Goal: Transaction & Acquisition: Purchase product/service

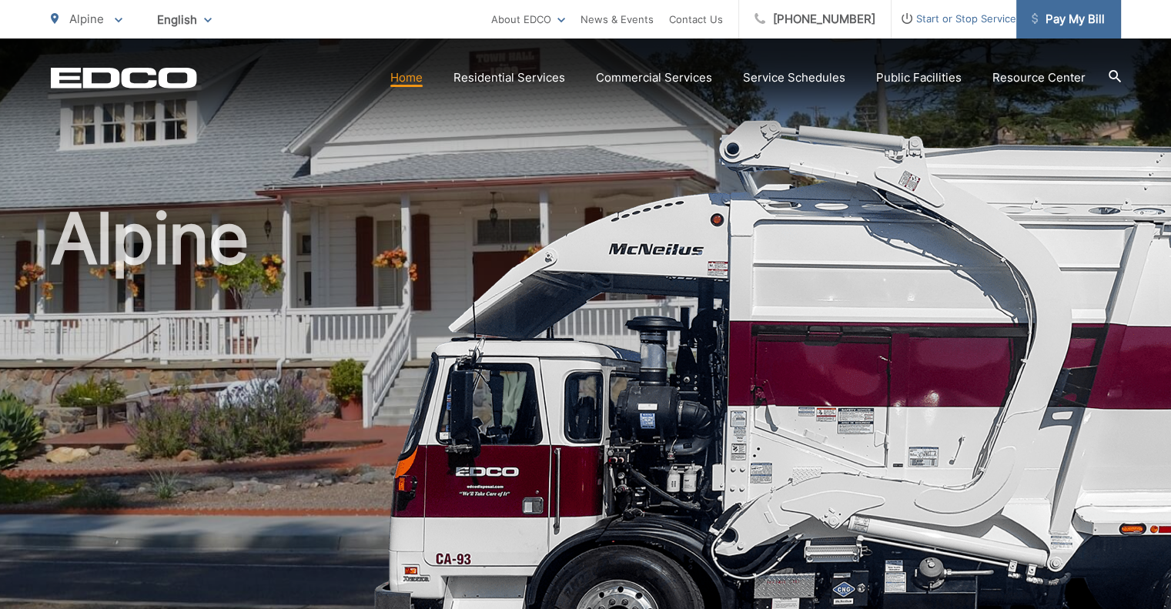
click at [1052, 22] on span "Pay My Bill" at bounding box center [1068, 19] width 73 height 18
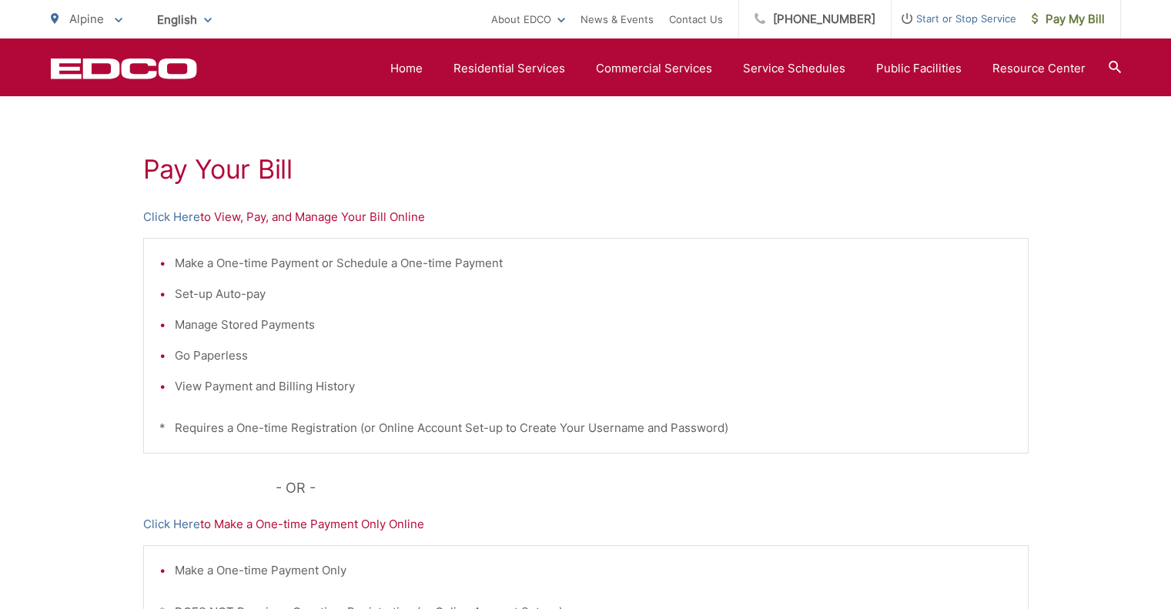
scroll to position [277, 0]
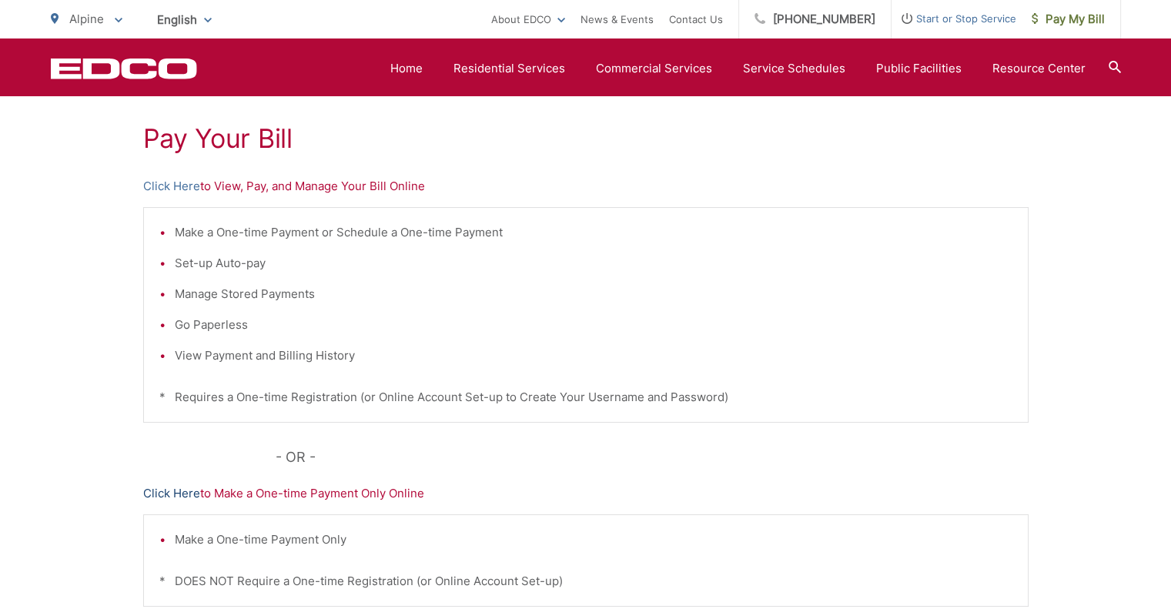
click at [188, 492] on link "Click Here" at bounding box center [171, 493] width 57 height 18
click at [640, 29] on li "News & Events" at bounding box center [617, 19] width 73 height 38
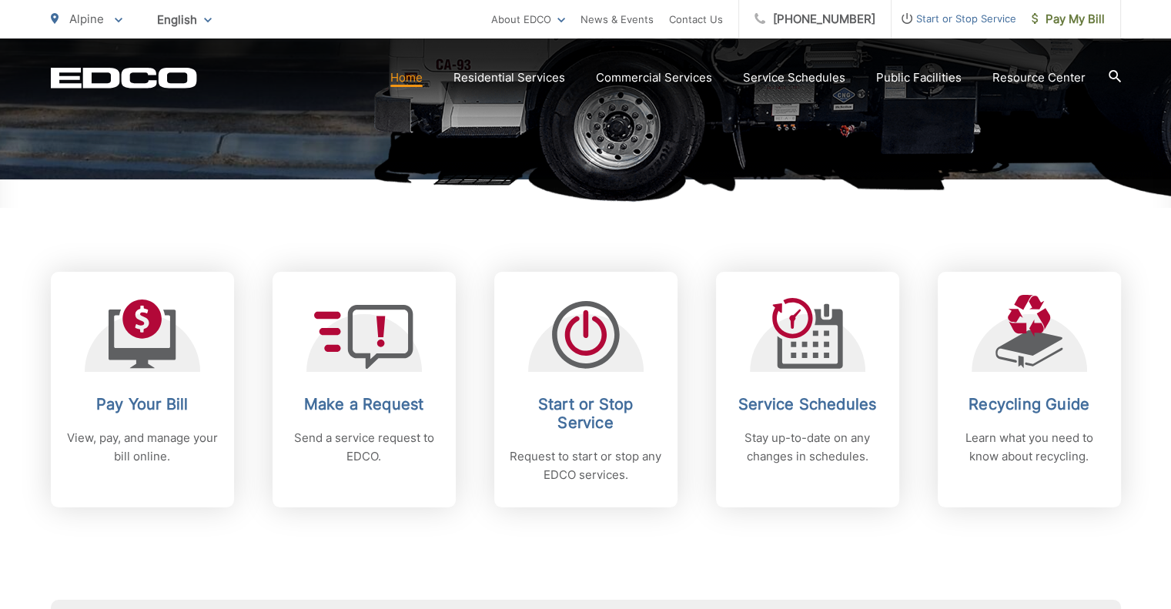
scroll to position [524, 0]
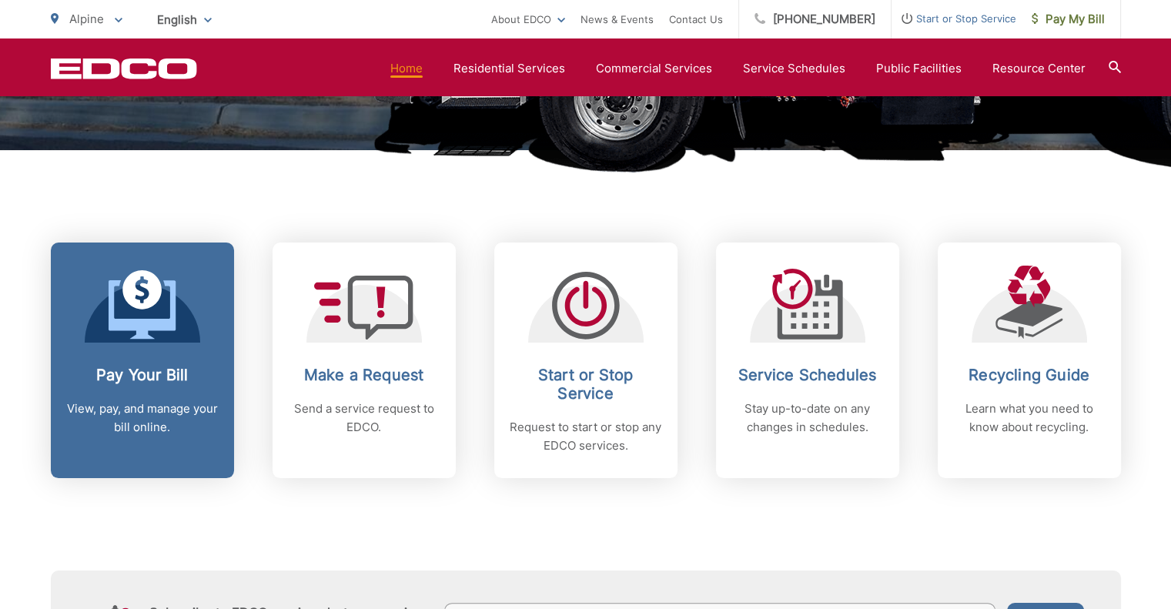
click at [142, 320] on icon at bounding box center [142, 309] width 67 height 59
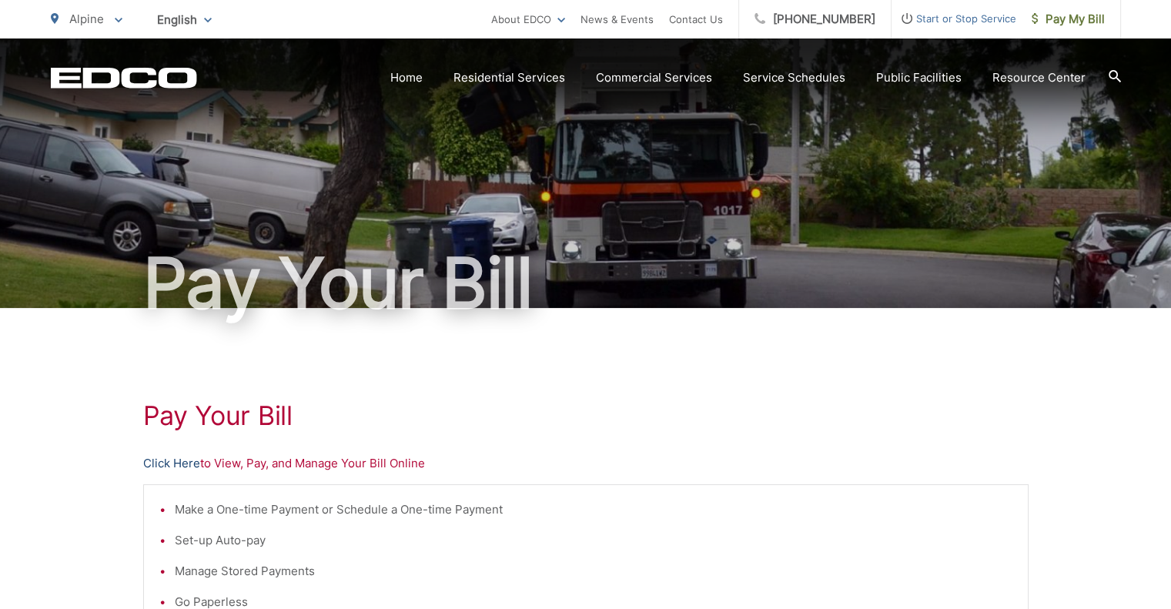
click at [184, 461] on link "Click Here" at bounding box center [171, 463] width 57 height 18
